Goal: Task Accomplishment & Management: Manage account settings

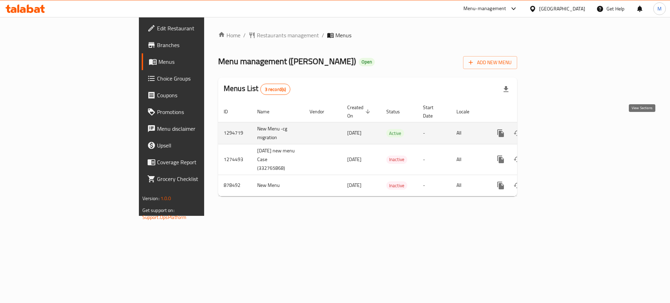
click at [555, 129] on icon "enhanced table" at bounding box center [551, 133] width 8 height 8
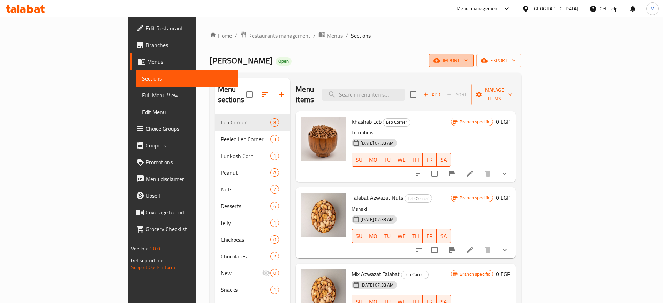
click at [468, 60] on span "import" at bounding box center [451, 60] width 33 height 9
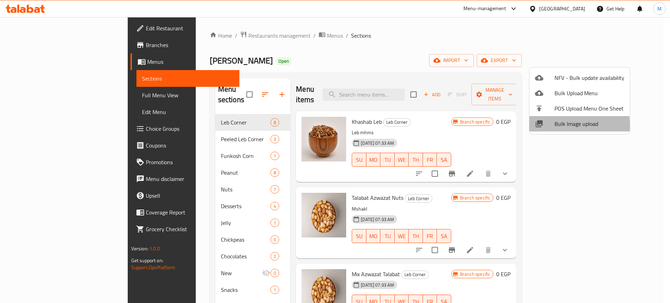
click at [546, 126] on div at bounding box center [545, 124] width 20 height 8
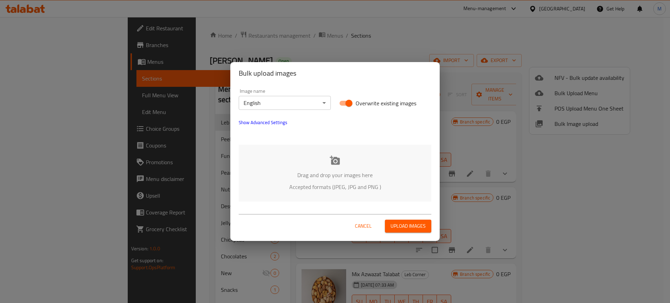
click at [318, 174] on p "Drag and drop your images here" at bounding box center [335, 175] width 172 height 8
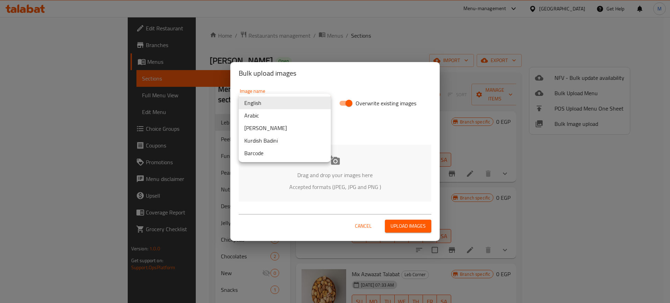
click at [273, 102] on body "​ Menu-management Egypt Get Help M Edit Restaurant Branches Menus Sections Full…" at bounding box center [335, 160] width 670 height 286
click at [261, 110] on li "Arabic" at bounding box center [285, 115] width 92 height 13
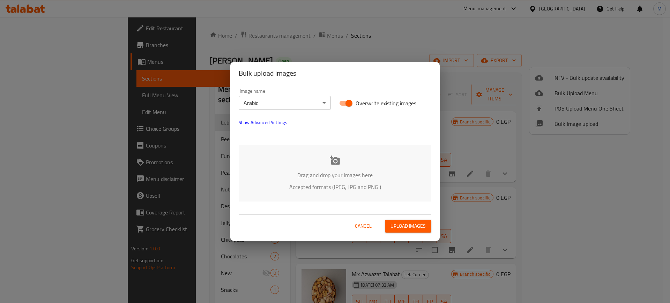
click at [312, 191] on p "Accepted formats (JPEG, JPG and PNG )" at bounding box center [335, 187] width 172 height 8
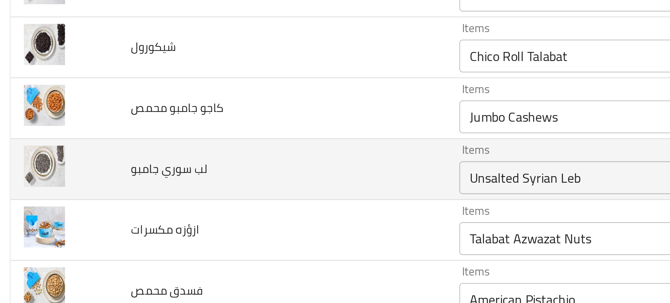
scroll to position [152, 0]
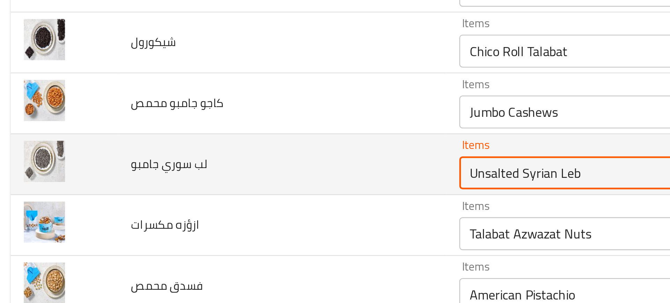
click at [202, 208] on جامبو "Unsalted Syrian Leb" at bounding box center [280, 204] width 158 height 10
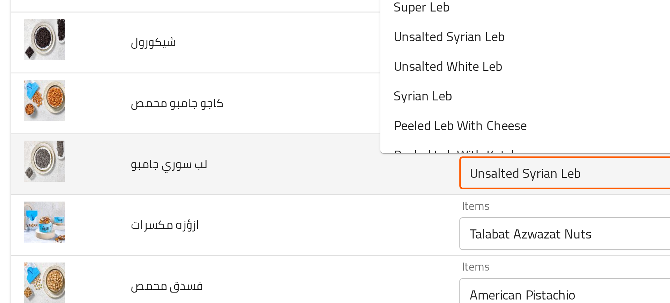
click at [201, 203] on جامبو "Unsalted Syrian Leb" at bounding box center [280, 204] width 158 height 10
paste جامبو "Syrian"
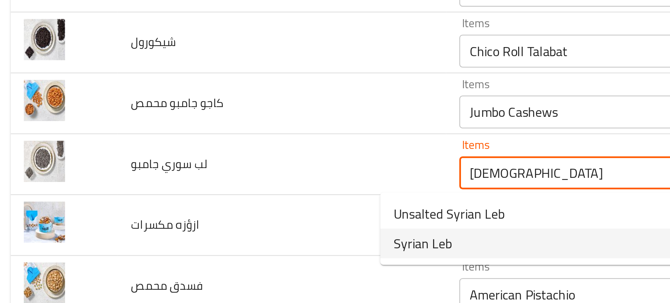
click at [177, 237] on span "Syrian Leb" at bounding box center [183, 233] width 25 height 8
type جامبو "Syrian Leb"
type جامبو-ar "لب سوري"
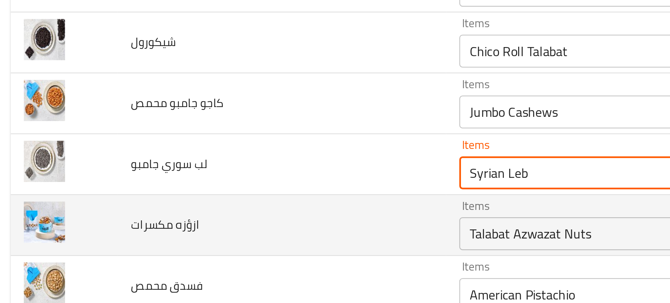
type جامبو "Syrian Leb"
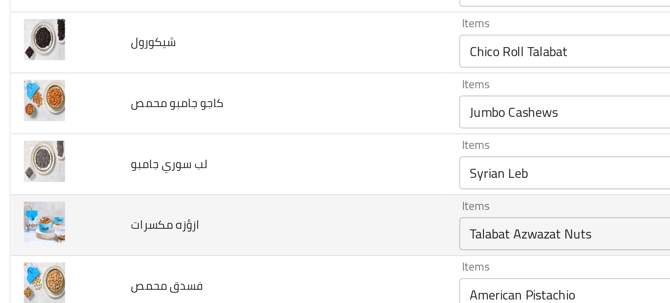
click at [147, 231] on td "ازؤزه مكسرات" at bounding box center [123, 226] width 139 height 26
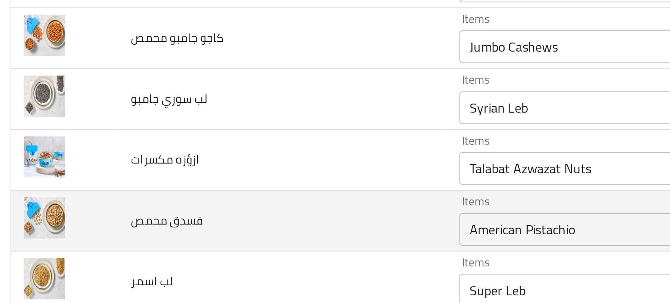
scroll to position [210, 0]
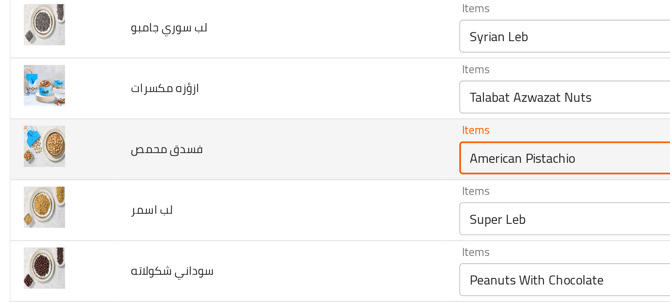
click at [201, 201] on محمص "American Pistachio" at bounding box center [280, 197] width 158 height 10
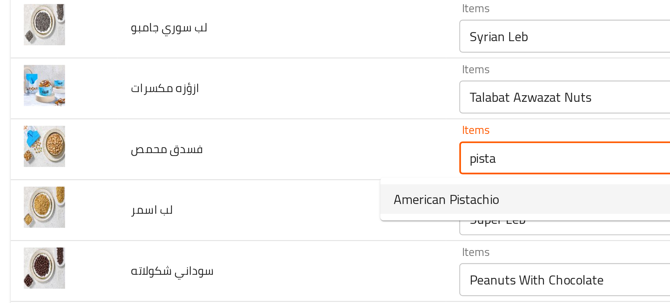
click at [185, 210] on span "American Pistachio" at bounding box center [193, 214] width 45 height 8
type محمص "American Pistachio"
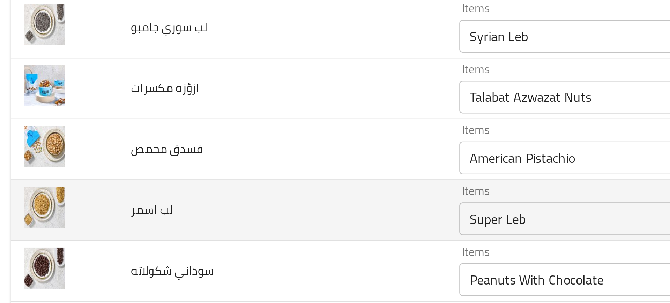
click at [127, 227] on td "لب اسمر" at bounding box center [123, 220] width 139 height 26
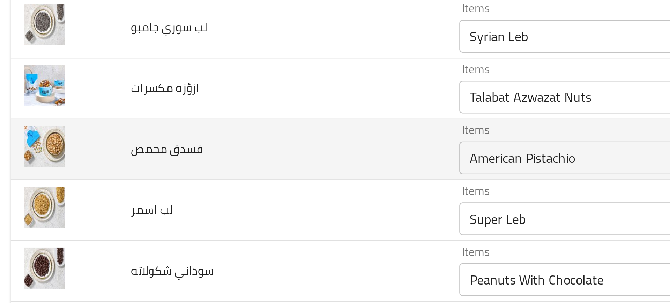
click at [202, 191] on div "American Pistachio Items" at bounding box center [290, 197] width 183 height 14
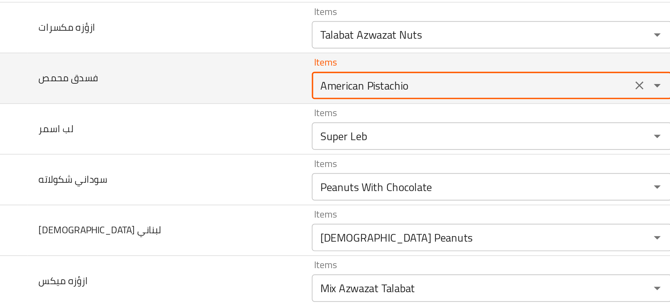
scroll to position [282, 0]
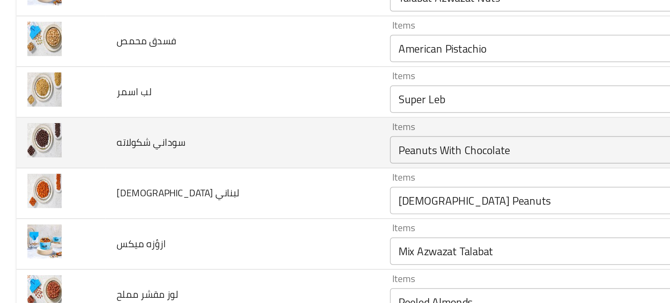
click at [152, 174] on td "سوداني شكولاته" at bounding box center [123, 174] width 139 height 26
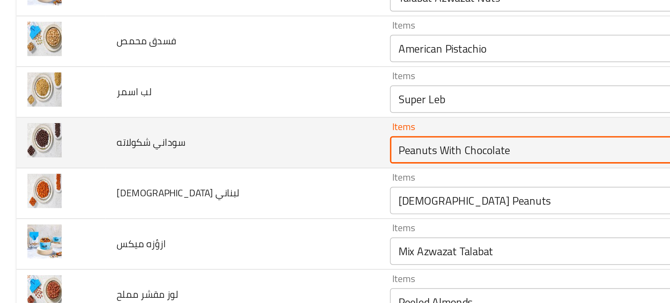
click at [201, 181] on شكولاته "Peanuts With Chocolate" at bounding box center [280, 177] width 158 height 10
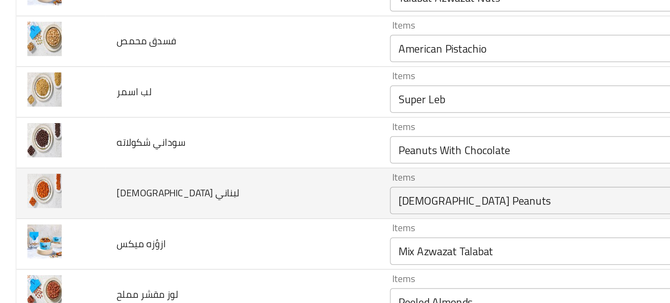
click at [158, 197] on td "سوداني لبناني" at bounding box center [123, 200] width 139 height 26
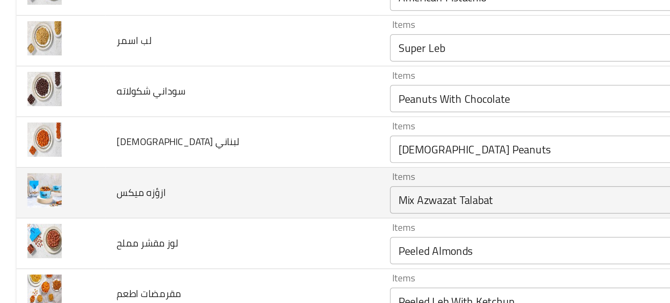
scroll to position [308, 0]
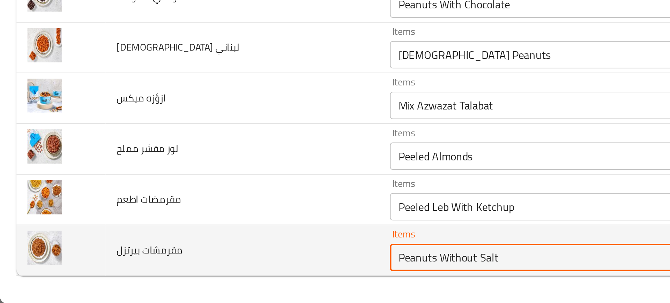
click at [201, 280] on بيرتزل "Peanuts Without Salt" at bounding box center [280, 280] width 158 height 10
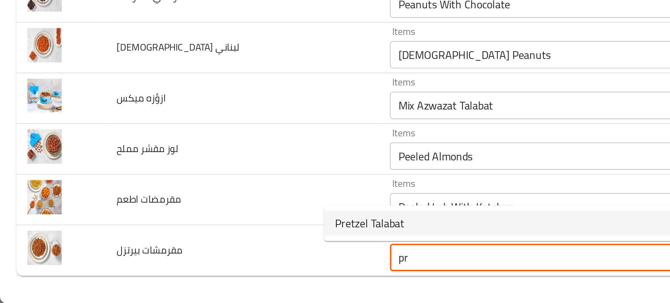
click at [192, 264] on span "Pretzel Talabat" at bounding box center [188, 262] width 35 height 8
type بيرتزل "Pretzel Talabat"
type بيرتزل-ar "بريتزل طلبات"
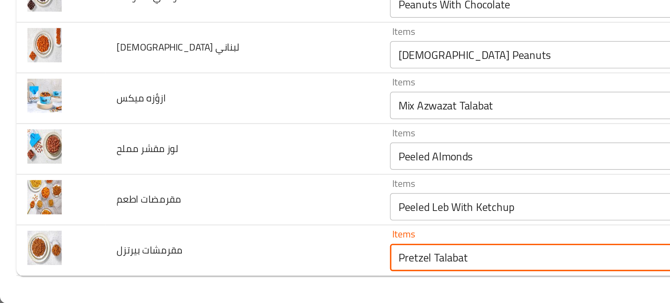
type بيرتزل "Pretzel Talabat"
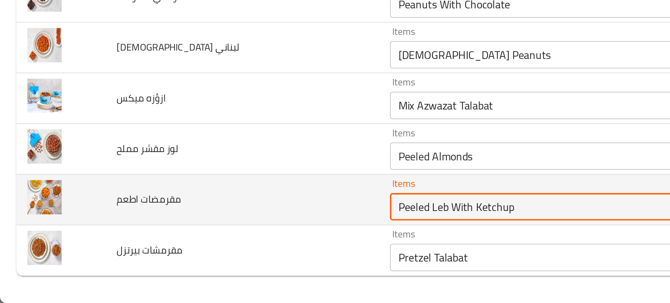
click at [201, 251] on اطعم "Peeled Leb With Ketchup" at bounding box center [280, 254] width 158 height 10
click at [214, 256] on اطعم "Peeled Leb With Ketchup" at bounding box center [280, 254] width 158 height 10
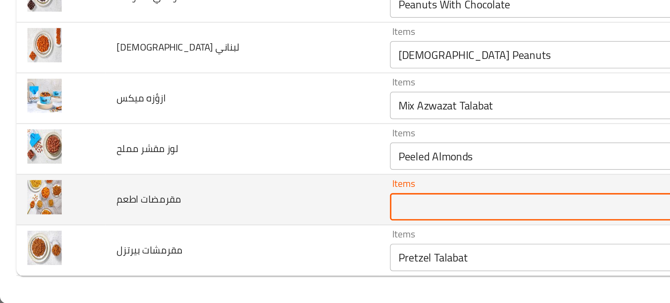
click at [130, 253] on td "مقرمضات اطعم" at bounding box center [123, 251] width 139 height 26
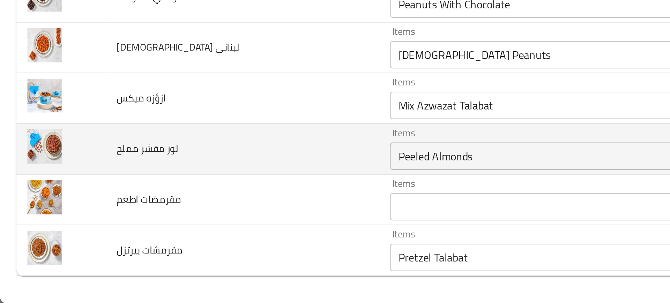
click at [193, 235] on td "Items Peeled Almonds Items" at bounding box center [291, 225] width 197 height 26
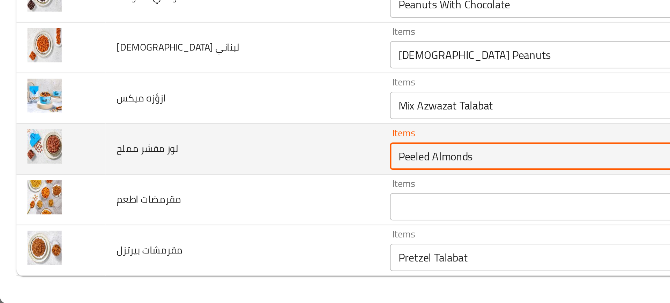
click at [201, 231] on مملح "Peeled Almonds" at bounding box center [280, 228] width 158 height 10
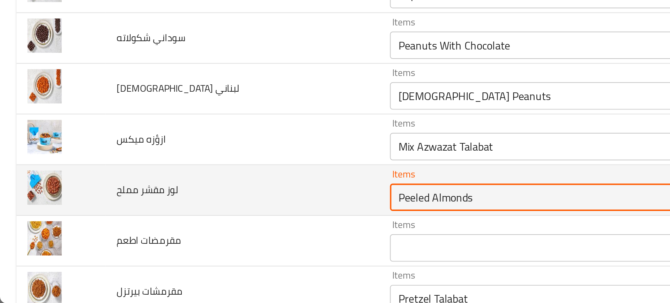
scroll to position [287, 0]
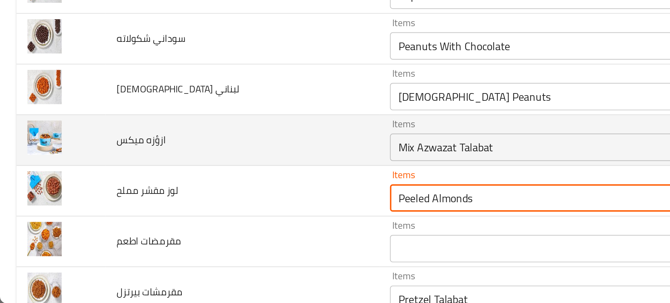
click at [199, 222] on div "Mix Azwazat Talabat Items" at bounding box center [290, 224] width 183 height 14
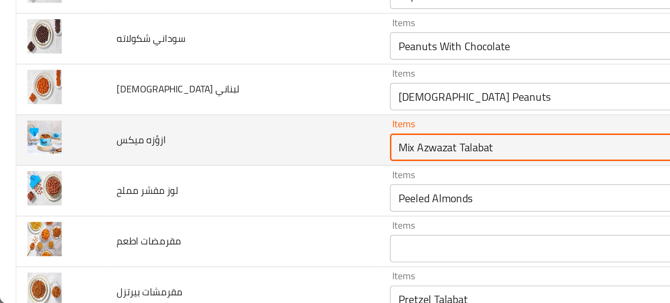
click at [199, 222] on div "Mix Azwazat Talabat Items" at bounding box center [290, 224] width 183 height 14
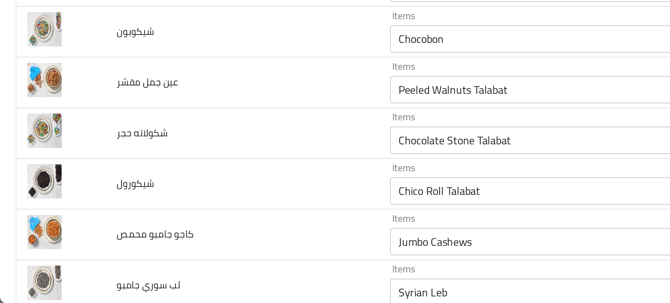
scroll to position [308, 0]
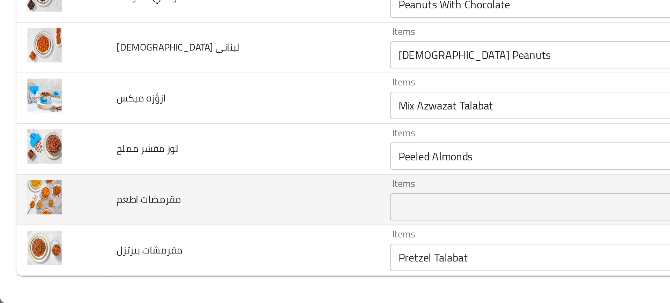
click at [69, 248] on span "مقرمضات اطعم" at bounding box center [75, 250] width 33 height 9
copy span "مقرمضات اطعم"
click at [108, 246] on td "مقرمضات اطعم" at bounding box center [123, 251] width 139 height 26
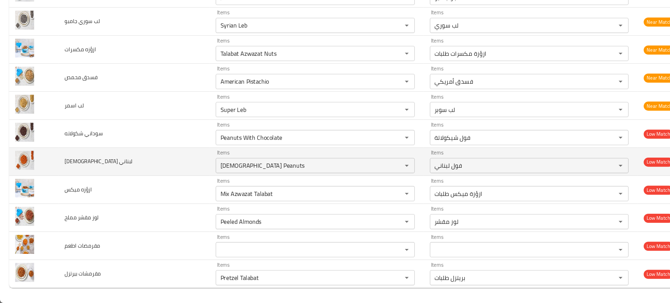
click at [105, 173] on td "سوداني لبناني" at bounding box center [123, 173] width 139 height 26
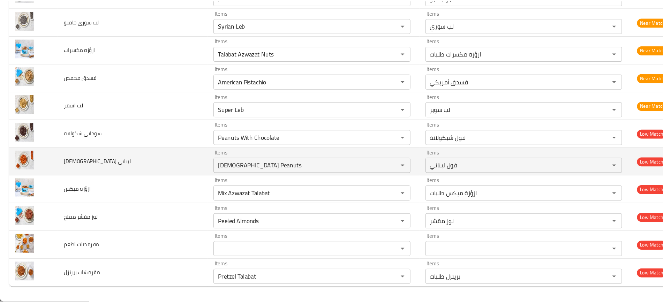
scroll to position [0, 0]
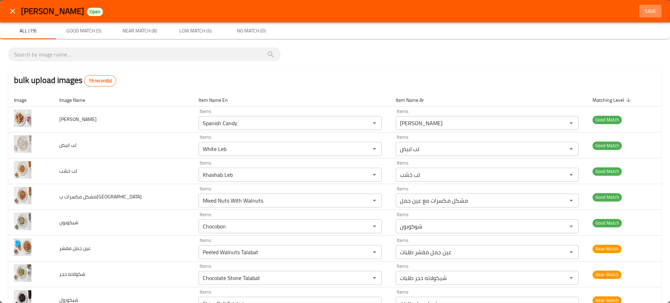
click at [645, 9] on span "Save" at bounding box center [650, 11] width 17 height 9
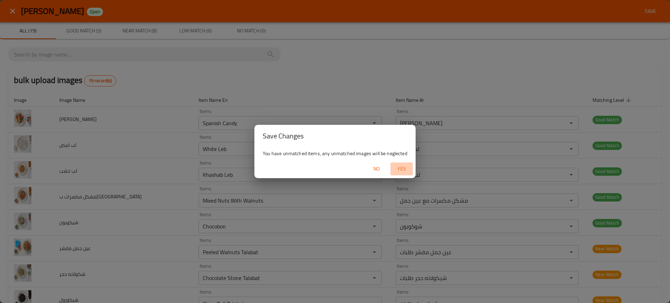
click at [401, 171] on span "Yes" at bounding box center [401, 169] width 17 height 9
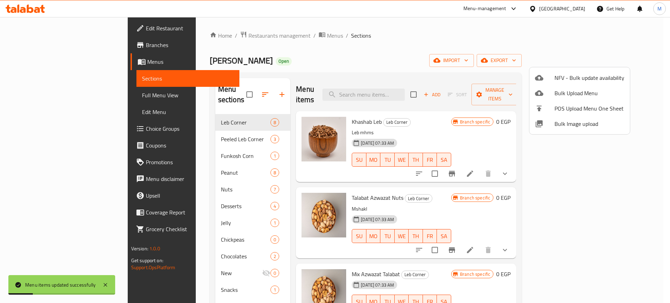
click at [29, 94] on div at bounding box center [335, 151] width 670 height 303
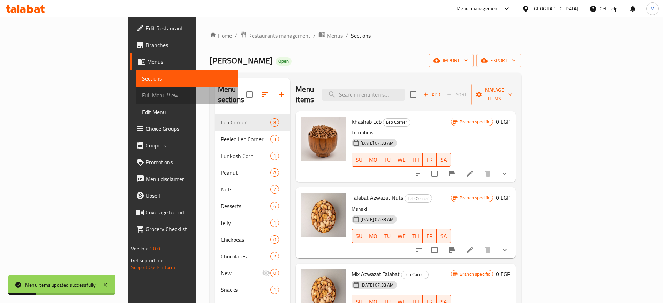
click at [142, 94] on span "Full Menu View" at bounding box center [187, 95] width 91 height 8
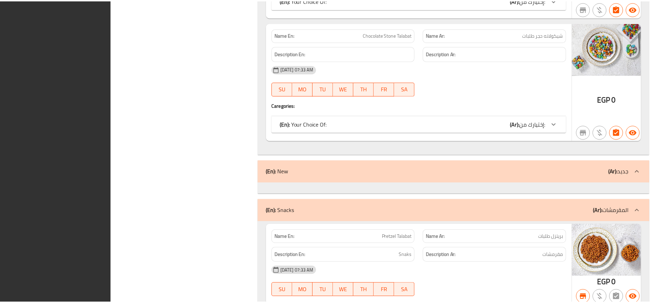
scroll to position [4459, 0]
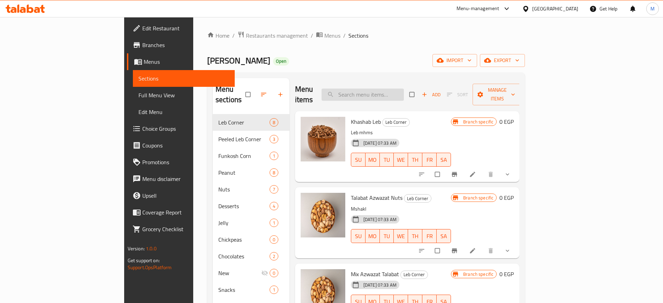
click at [383, 89] on input "search" at bounding box center [363, 95] width 82 height 12
paste input "American Pistachio"
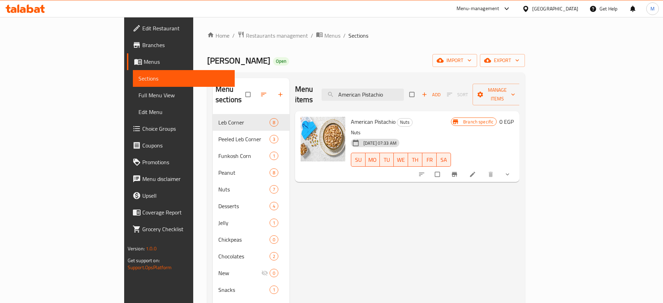
paste input "Pretzel Talabat"
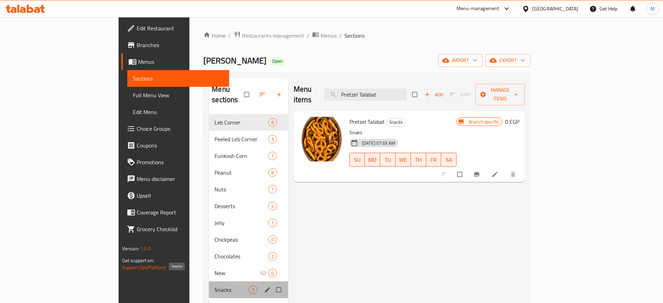
click at [215, 286] on span "Snacks" at bounding box center [232, 290] width 34 height 8
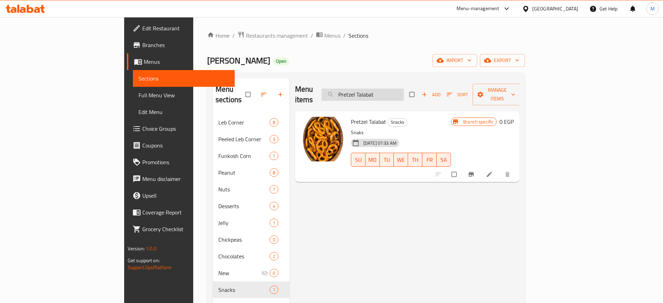
click at [404, 94] on input "Pretzel Talabat" at bounding box center [363, 95] width 82 height 12
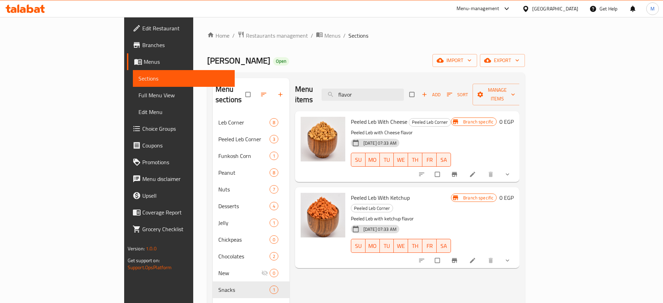
paste input "Peeled Almonds"
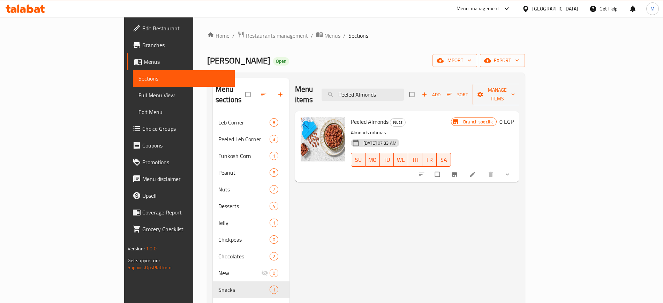
paste input "Mix Azwazat Talabat"
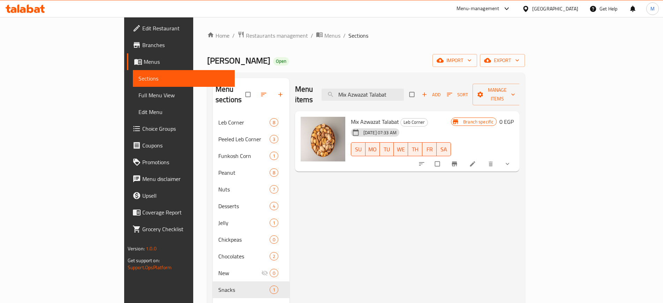
type input "Mix Azwazat Talabat"
click at [425, 160] on icon "sort-choices" at bounding box center [421, 163] width 7 height 7
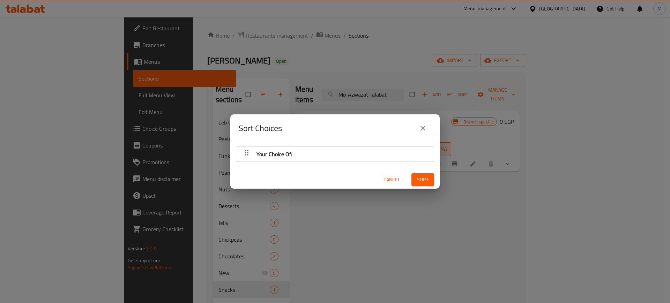
click at [427, 126] on button "close" at bounding box center [423, 128] width 17 height 17
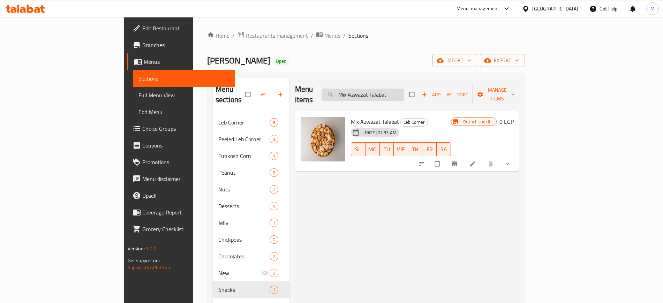
click at [404, 89] on input "Mix Azwazat Talabat" at bounding box center [363, 95] width 82 height 12
click at [139, 92] on span "Full Menu View" at bounding box center [184, 95] width 91 height 8
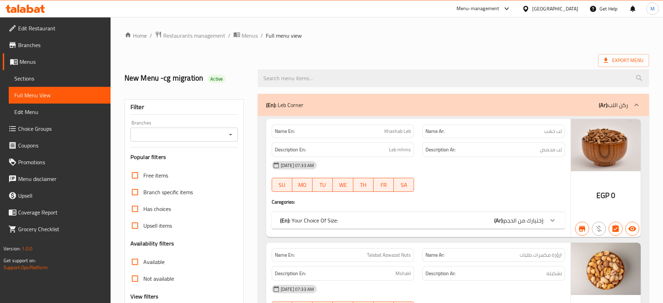
scroll to position [101, 0]
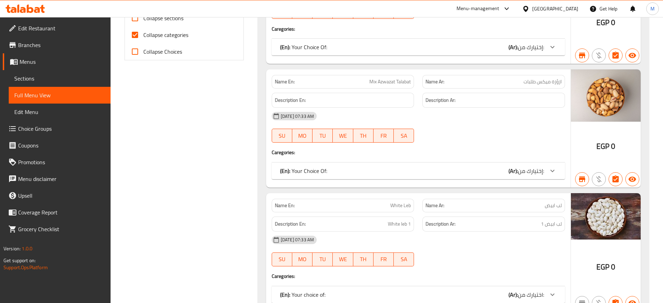
scroll to position [297, 0]
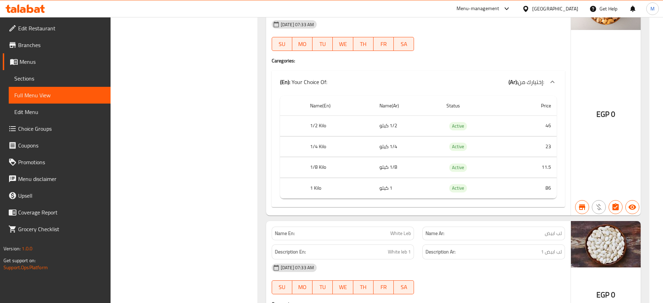
scroll to position [600, 0]
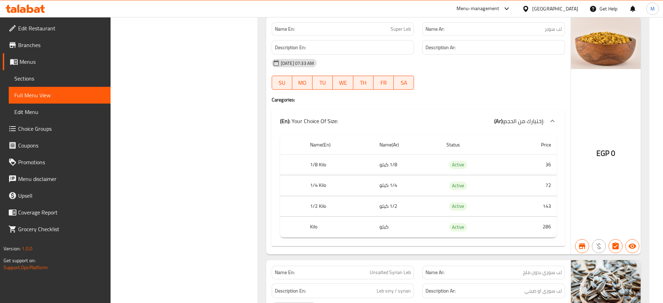
scroll to position [717, 0]
